Goal: Navigation & Orientation: Find specific page/section

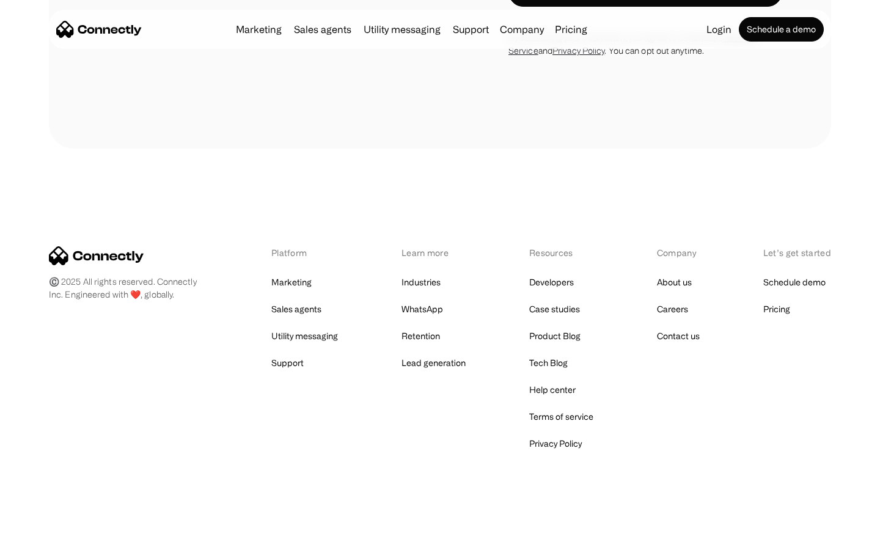
scroll to position [2068, 0]
